Goal: Task Accomplishment & Management: Use online tool/utility

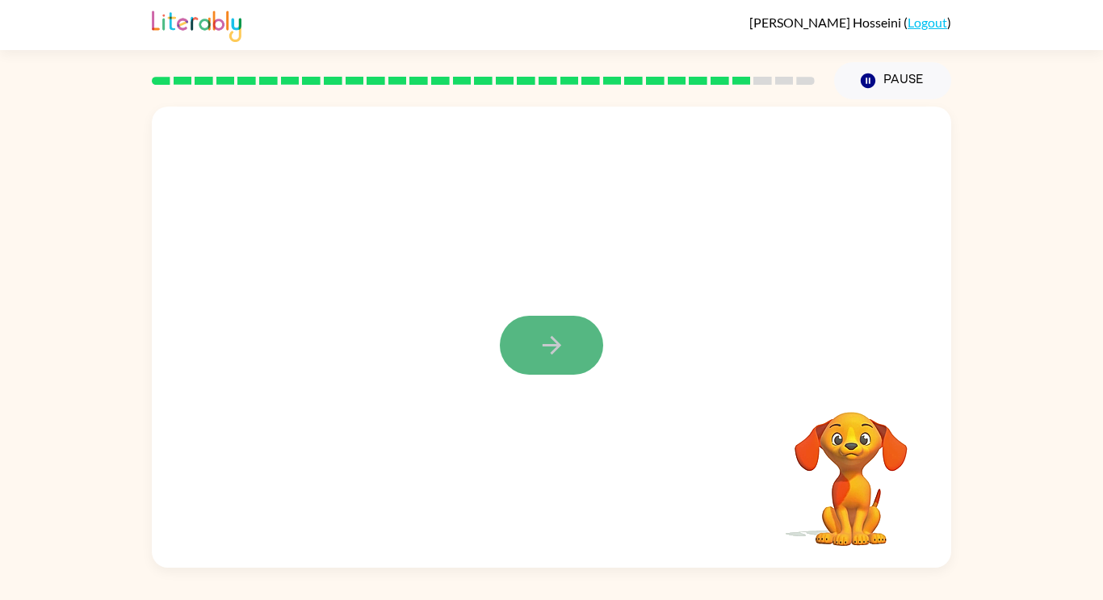
click at [527, 332] on button "button" at bounding box center [551, 345] width 103 height 59
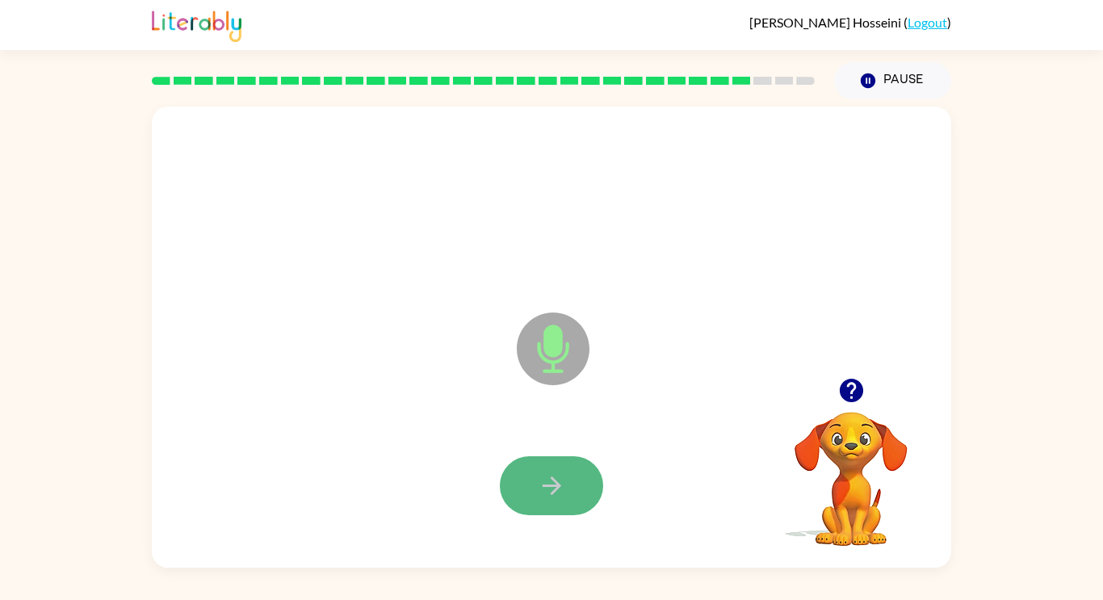
click at [517, 488] on button "button" at bounding box center [551, 485] width 103 height 59
click at [533, 483] on button "button" at bounding box center [551, 485] width 103 height 59
click at [539, 492] on icon "button" at bounding box center [552, 486] width 28 height 28
click at [558, 476] on icon "button" at bounding box center [552, 486] width 28 height 28
click at [547, 485] on icon "button" at bounding box center [551, 486] width 19 height 19
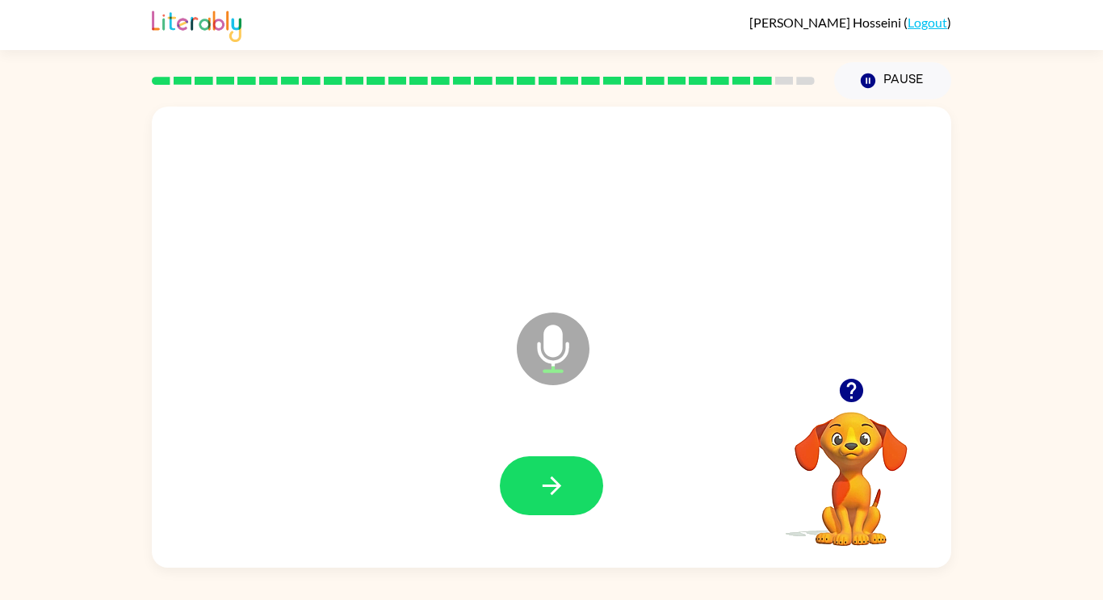
click at [863, 392] on icon "button" at bounding box center [850, 390] width 23 height 23
click at [535, 501] on button "button" at bounding box center [551, 485] width 103 height 59
click at [530, 496] on button "button" at bounding box center [551, 485] width 103 height 59
click at [564, 494] on icon "button" at bounding box center [552, 486] width 28 height 28
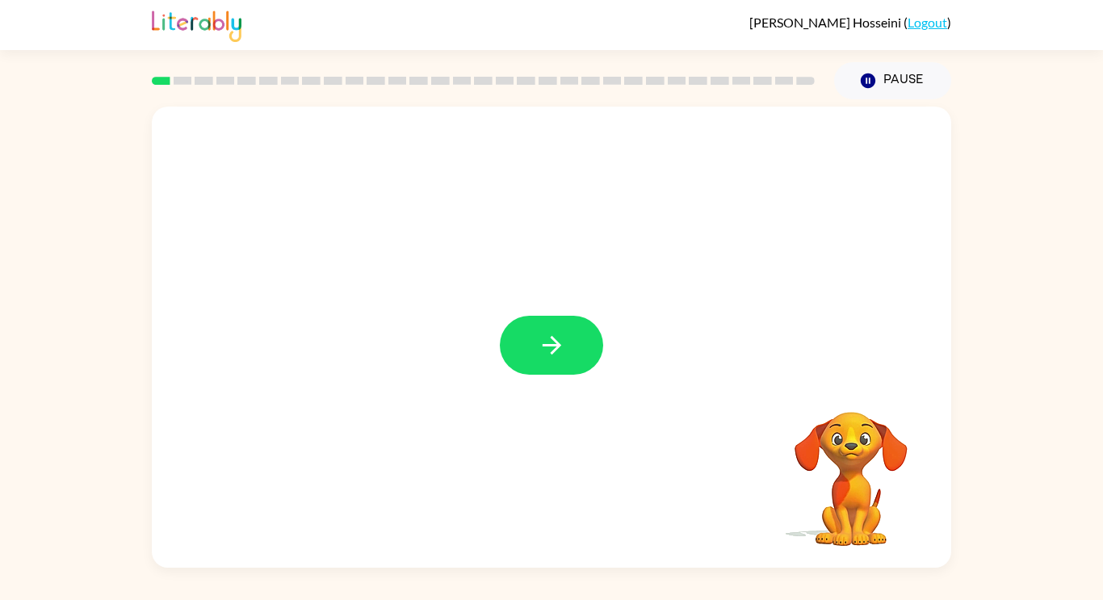
click at [541, 337] on icon "button" at bounding box center [552, 345] width 28 height 28
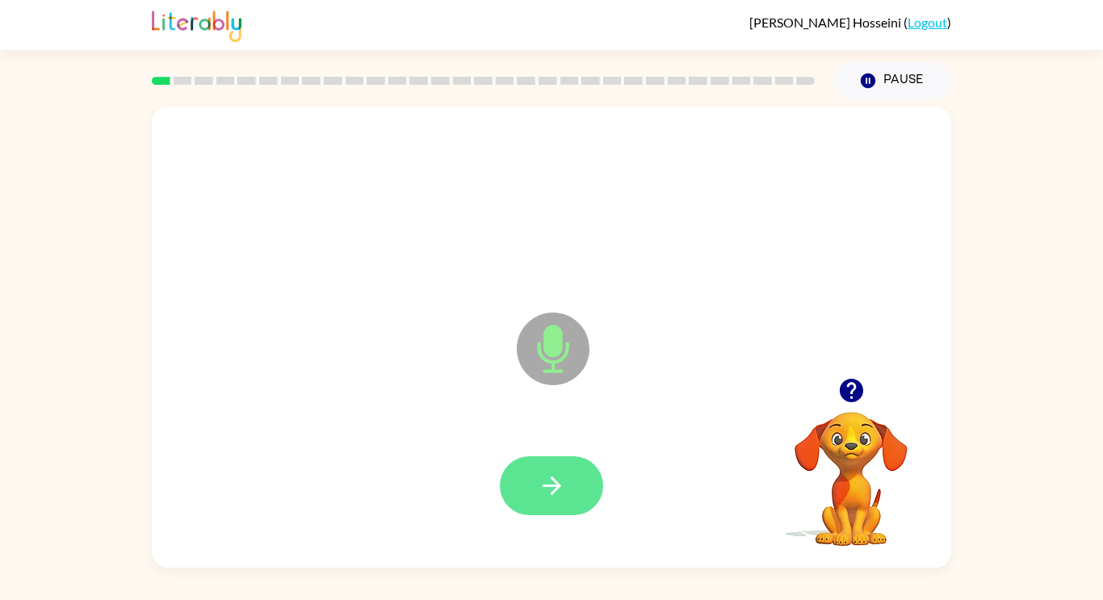
click at [569, 472] on button "button" at bounding box center [551, 485] width 103 height 59
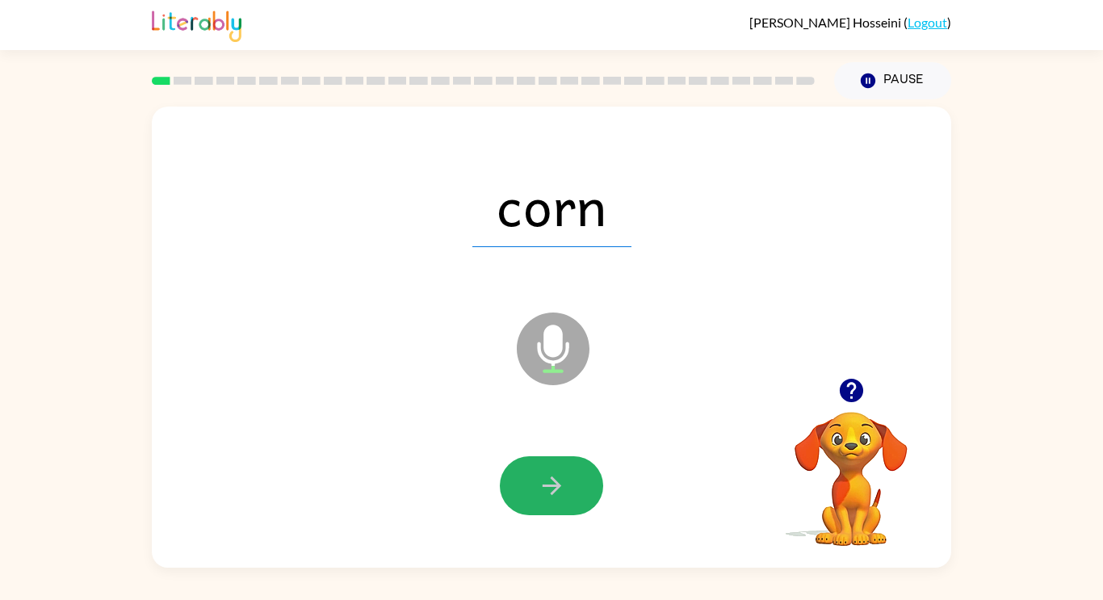
click at [562, 460] on button "button" at bounding box center [551, 485] width 103 height 59
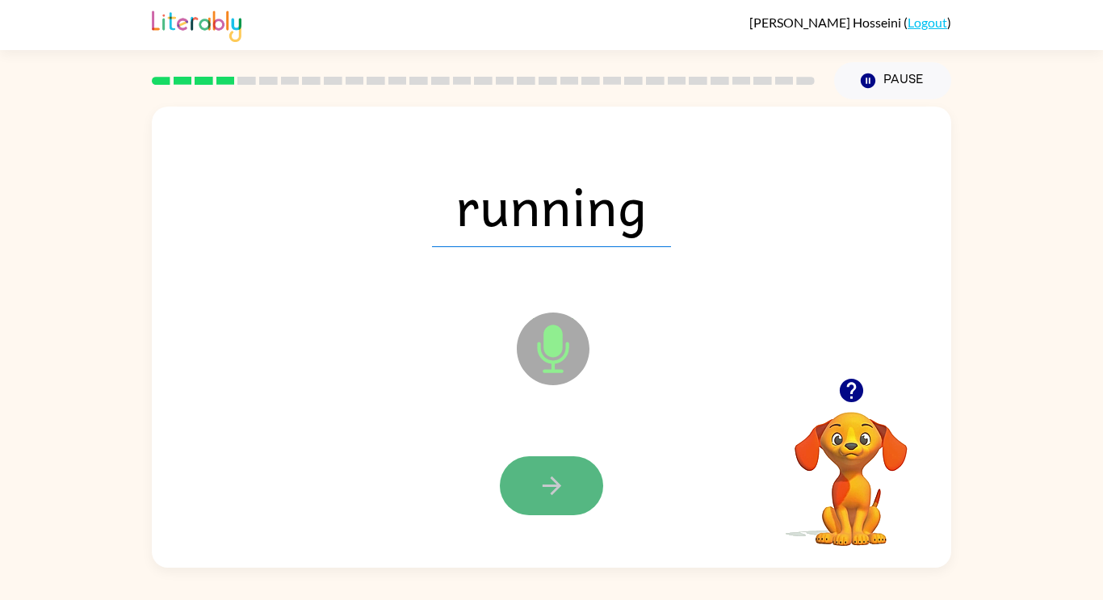
click at [562, 461] on button "button" at bounding box center [551, 485] width 103 height 59
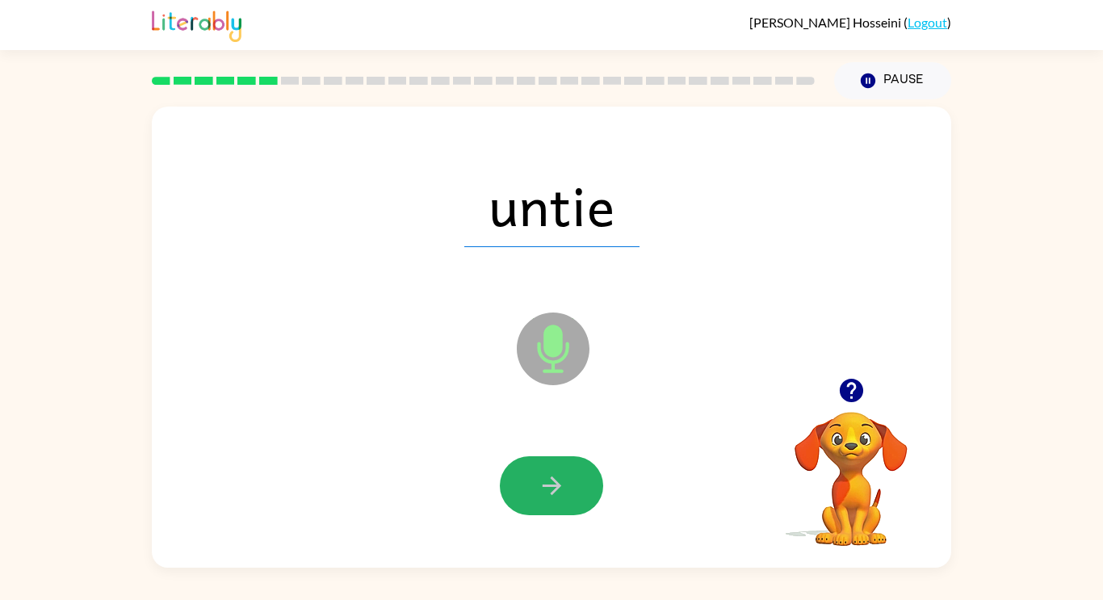
click at [562, 461] on button "button" at bounding box center [551, 485] width 103 height 59
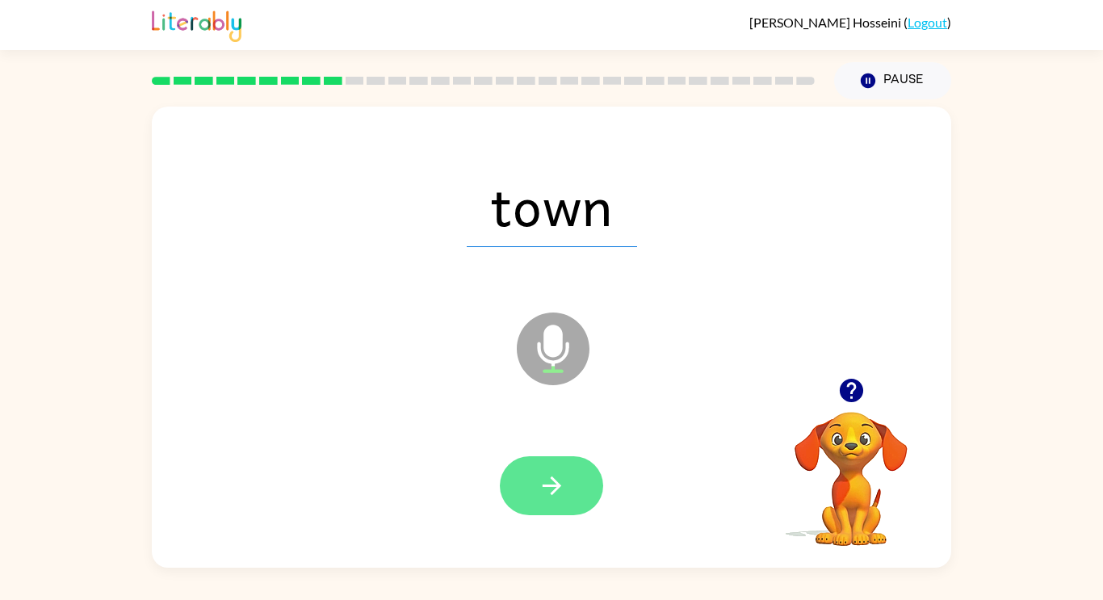
click at [548, 500] on button "button" at bounding box center [551, 485] width 103 height 59
click at [561, 461] on button "button" at bounding box center [551, 485] width 103 height 59
click at [539, 486] on icon "button" at bounding box center [552, 486] width 28 height 28
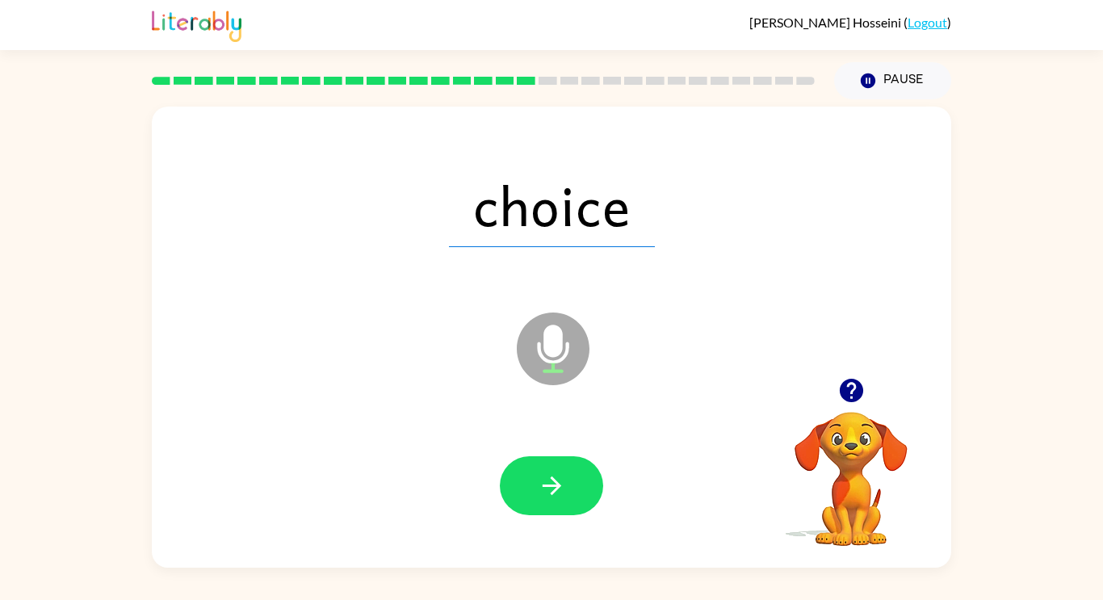
click at [861, 437] on video "Your browser must support playing .mp4 files to use Literably. Please try using…" at bounding box center [851, 468] width 162 height 162
click at [850, 396] on icon "button" at bounding box center [850, 390] width 23 height 23
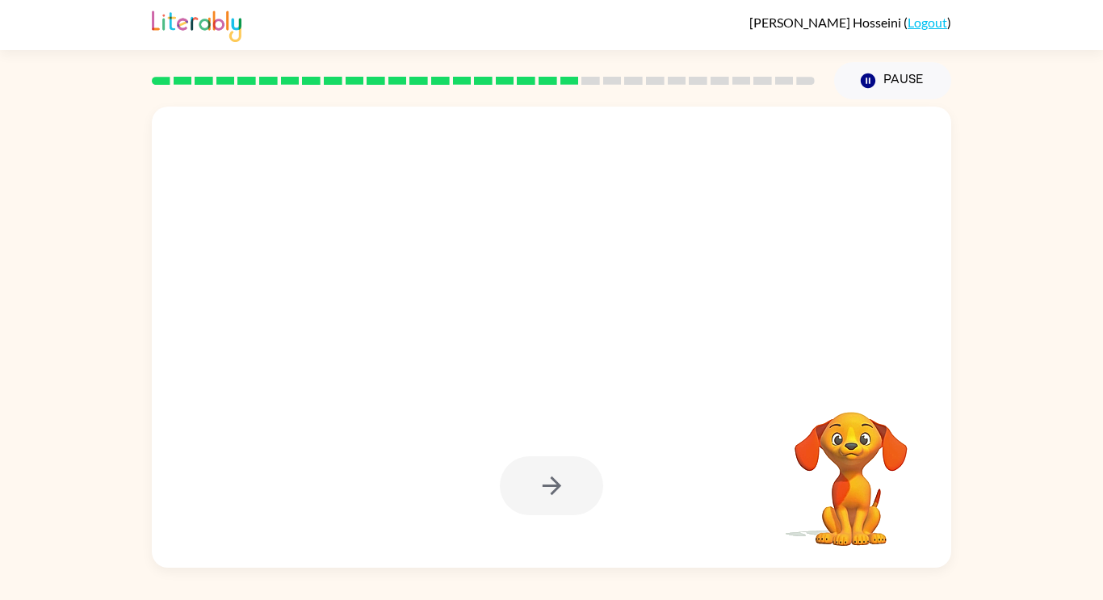
click at [14, 495] on div "Your browser must support playing .mp4 files to use Literably. Please try using…" at bounding box center [551, 333] width 1103 height 468
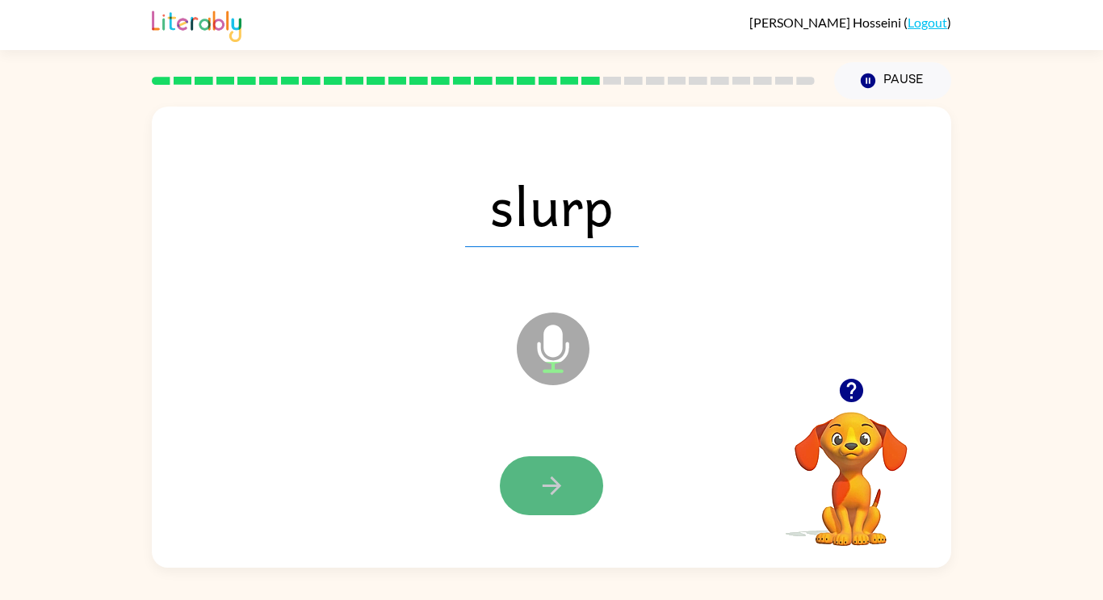
click at [514, 472] on button "button" at bounding box center [551, 485] width 103 height 59
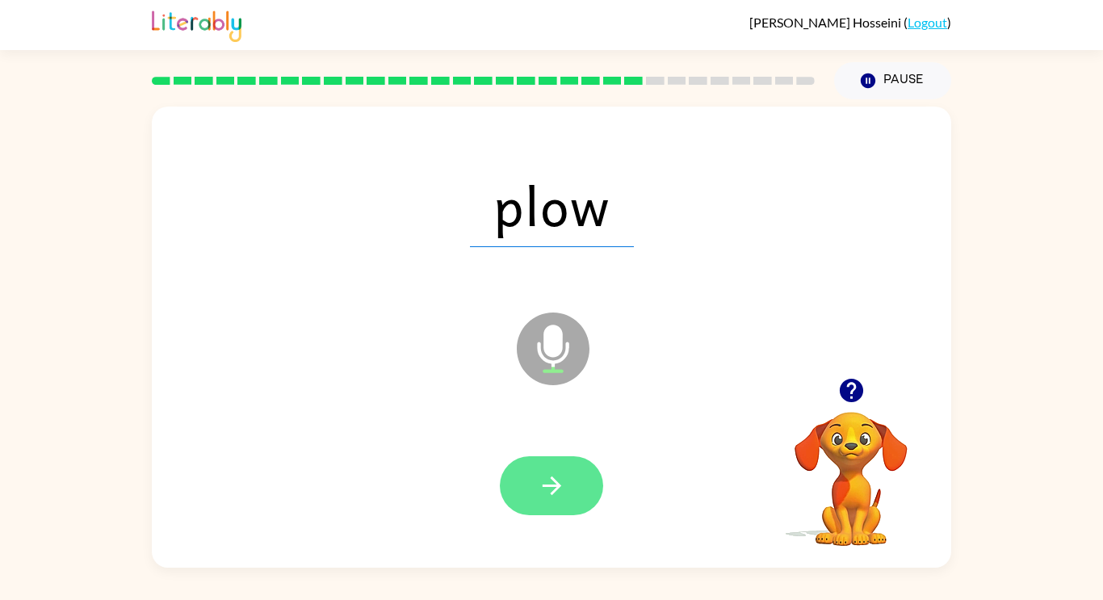
click at [554, 490] on icon "button" at bounding box center [551, 486] width 19 height 19
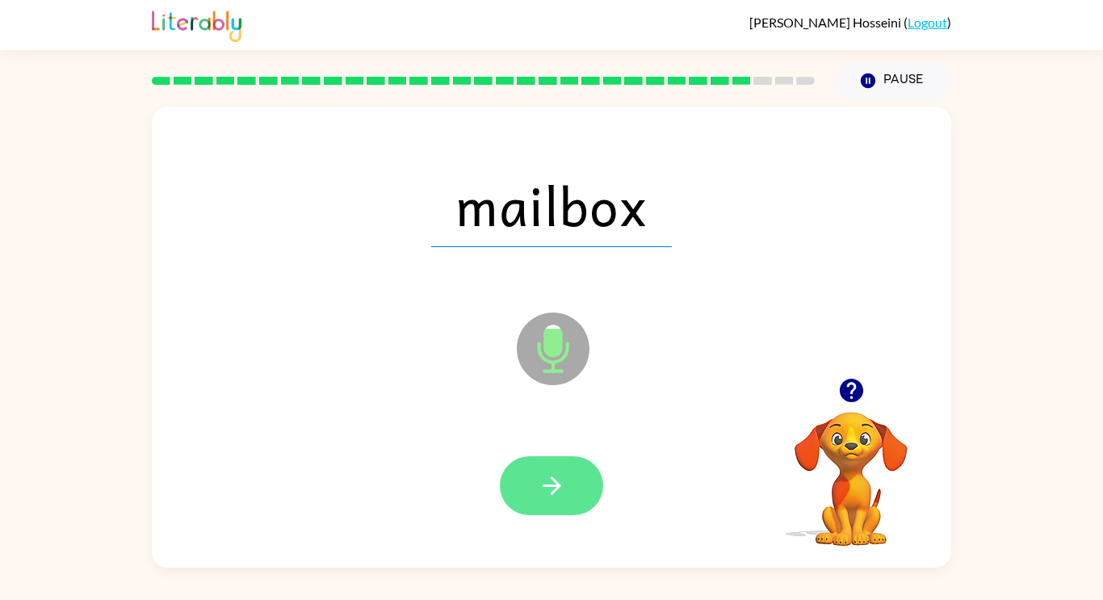
click at [573, 490] on button "button" at bounding box center [551, 485] width 103 height 59
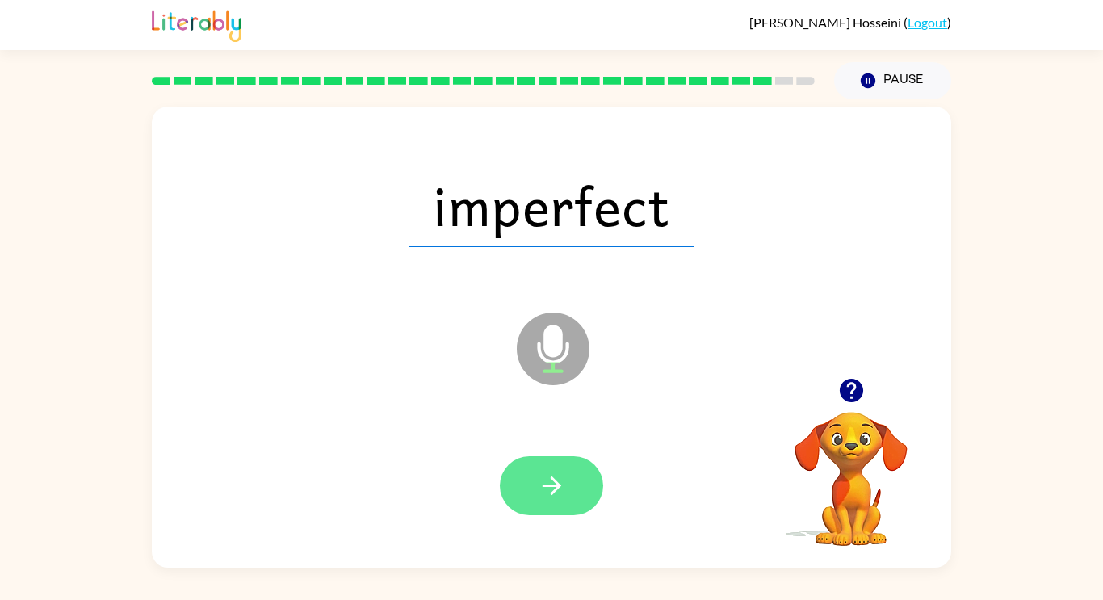
click at [551, 474] on icon "button" at bounding box center [552, 486] width 28 height 28
click at [582, 490] on button "button" at bounding box center [551, 485] width 103 height 59
